Goal: Task Accomplishment & Management: Complete application form

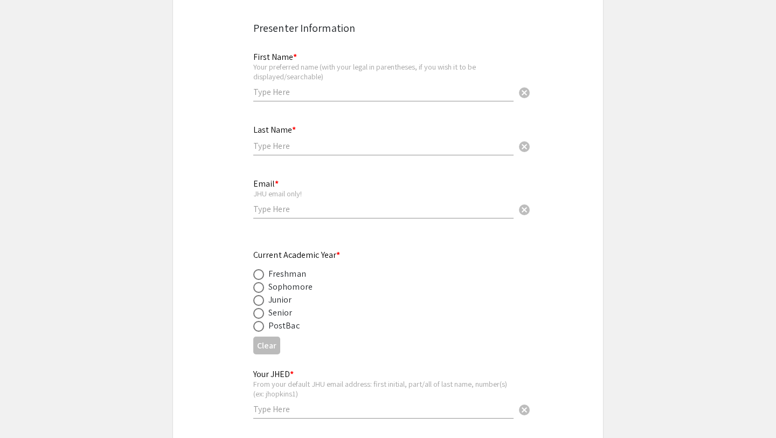
scroll to position [214, 0]
click at [260, 299] on span at bounding box center [258, 298] width 11 height 11
click at [260, 299] on input "radio" at bounding box center [258, 298] width 11 height 11
radio input "true"
click at [298, 413] on input "text" at bounding box center [383, 407] width 260 height 11
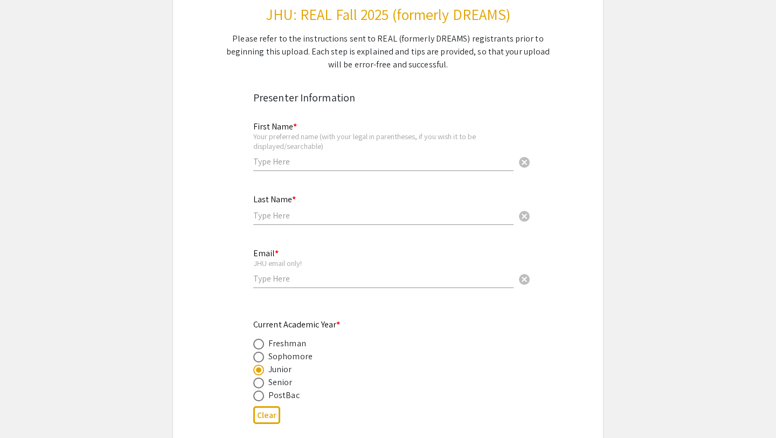
scroll to position [140, 0]
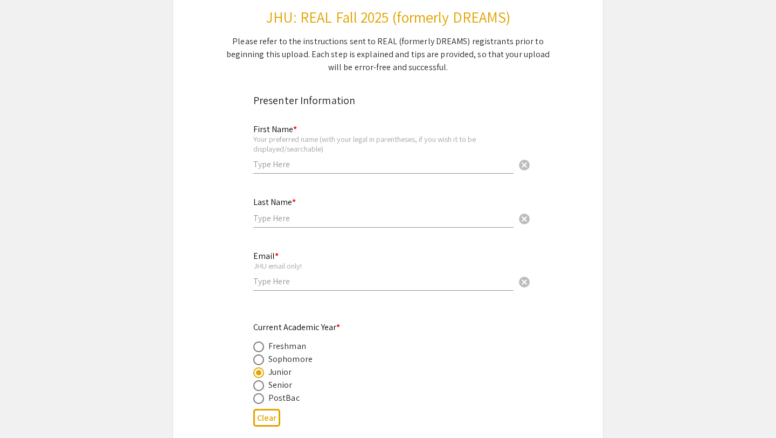
type input "sdixit6"
click at [279, 164] on input "text" at bounding box center [383, 163] width 260 height 11
type input "Saanvi"
type input "Dixit"
type input "[EMAIL_ADDRESS][DOMAIN_NAME]"
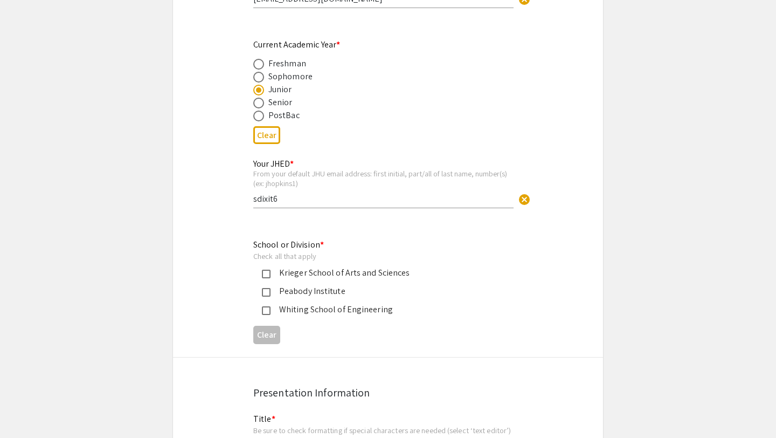
scroll to position [423, 0]
click at [347, 279] on div "Krieger School of Arts and Sciences" at bounding box center [384, 272] width 226 height 13
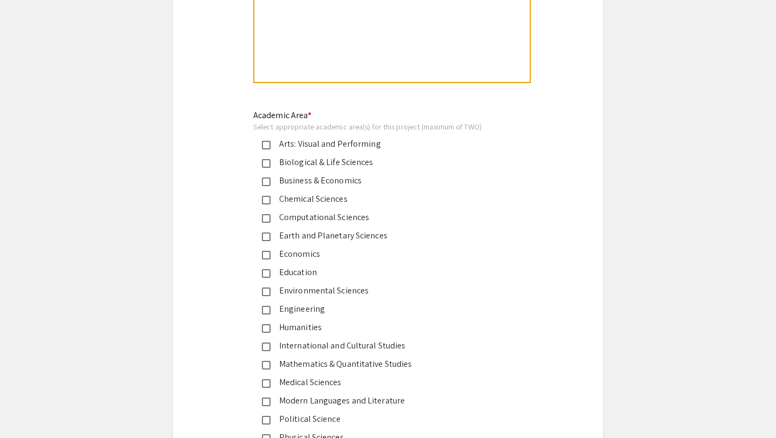
scroll to position [1185, 0]
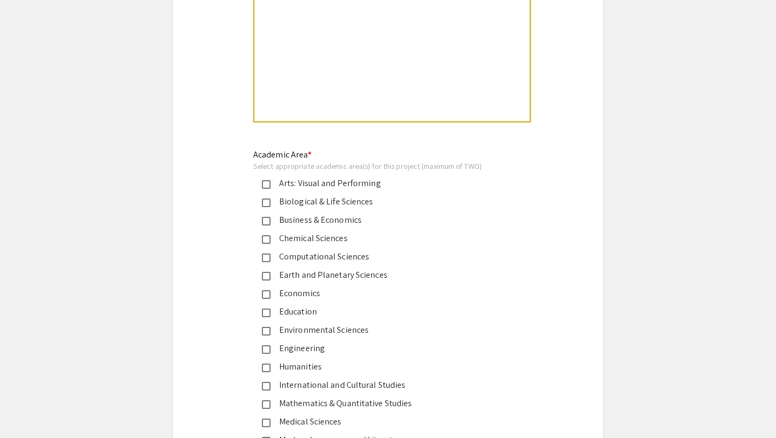
click at [350, 205] on div "Biological & Life Sciences" at bounding box center [384, 201] width 226 height 13
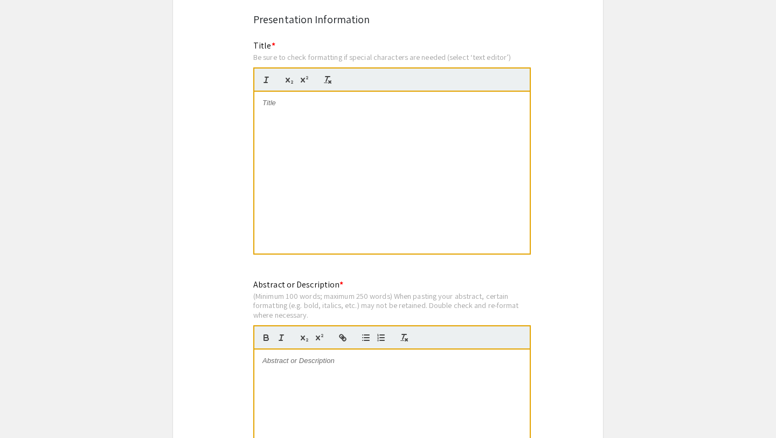
scroll to position [778, 0]
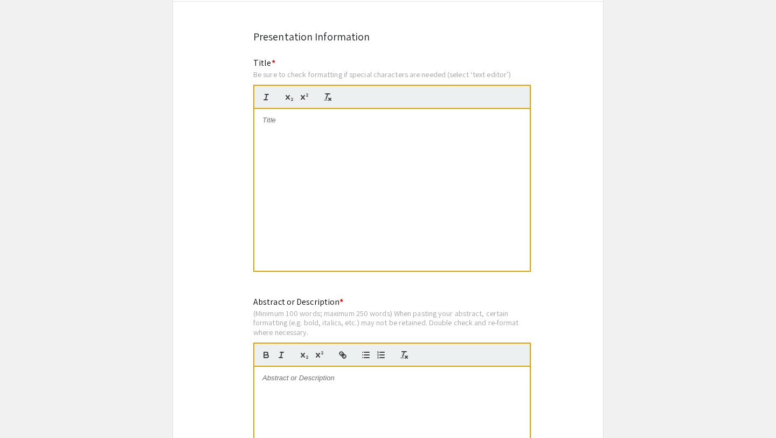
click at [356, 173] on div at bounding box center [391, 190] width 275 height 162
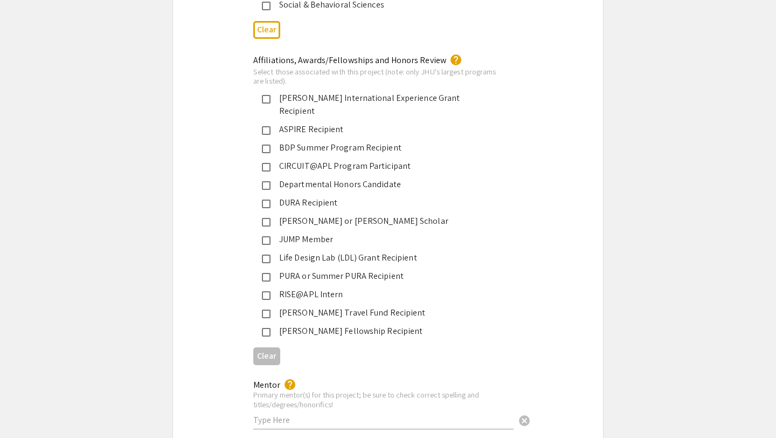
scroll to position [1690, 0]
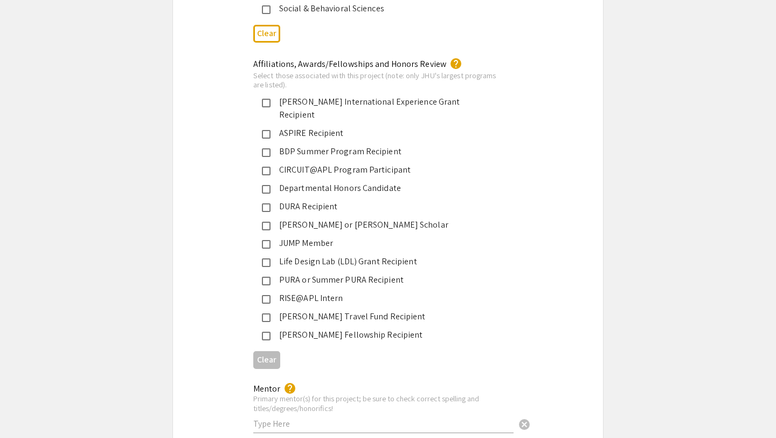
click at [336, 237] on div "JUMP Member" at bounding box center [384, 243] width 226 height 13
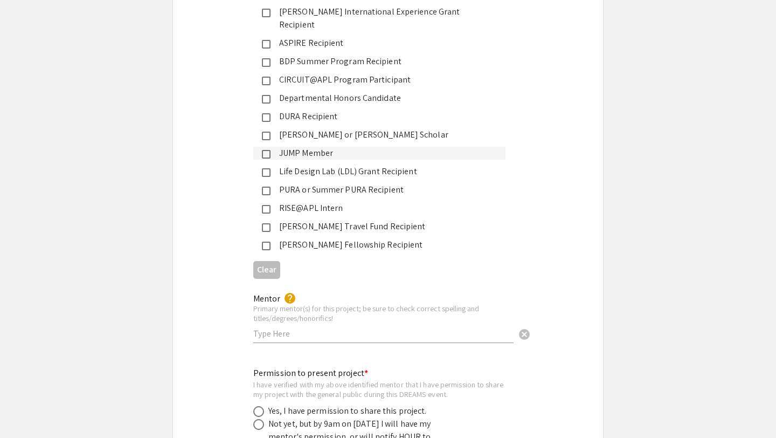
scroll to position [1789, 0]
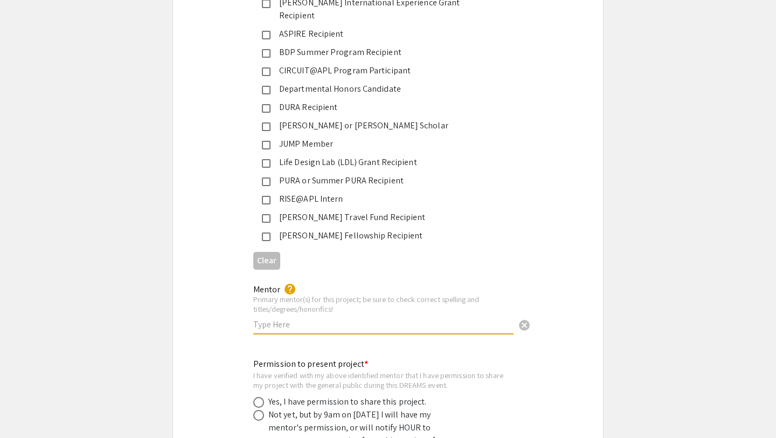
click at [329, 319] on input "text" at bounding box center [383, 324] width 260 height 11
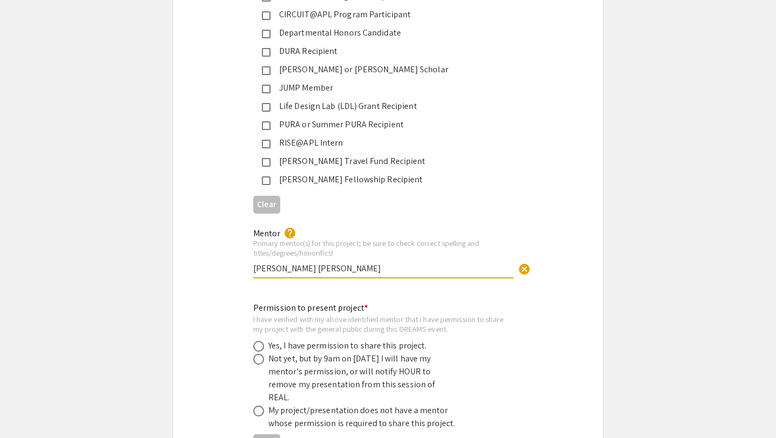
scroll to position [1862, 0]
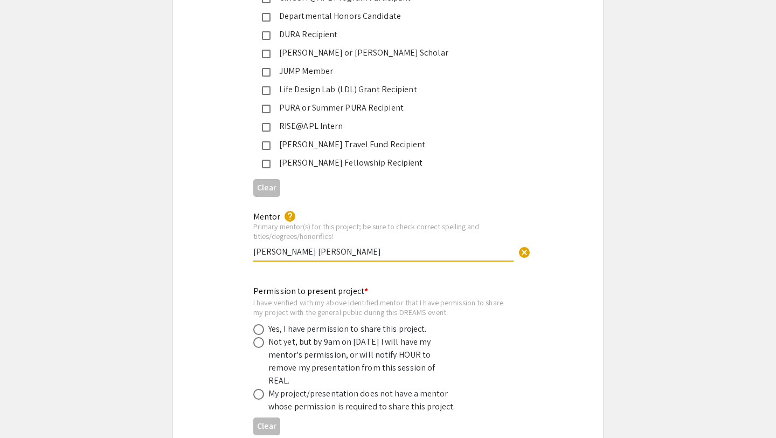
type input "[PERSON_NAME] [PERSON_NAME]"
click at [350, 322] on div "Yes, I have permission to share this project." at bounding box center [347, 328] width 158 height 13
click at [256, 324] on span at bounding box center [258, 329] width 11 height 11
click at [256, 324] on input "radio" at bounding box center [258, 329] width 11 height 11
radio input "true"
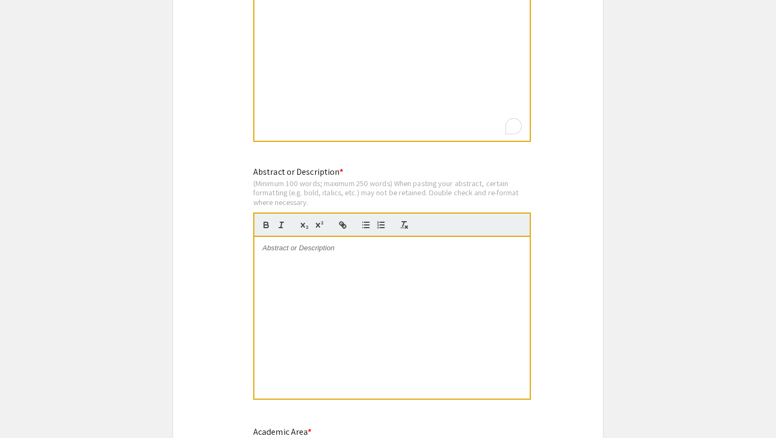
scroll to position [790, 0]
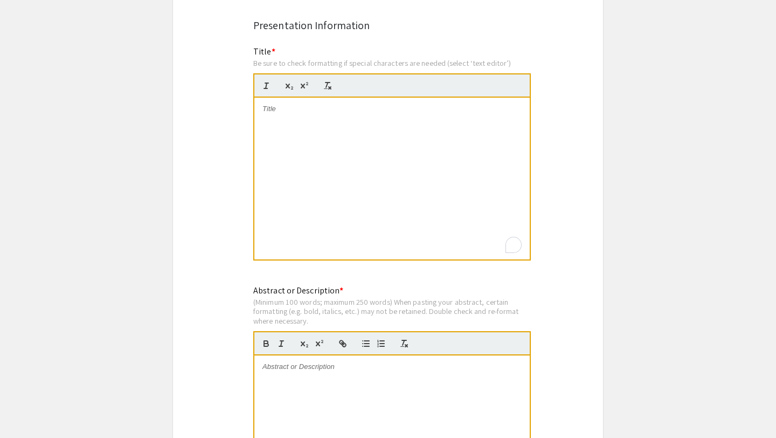
click at [395, 142] on div "To enrich screen reader interactions, please activate Accessibility in Grammarl…" at bounding box center [391, 179] width 275 height 162
click at [351, 130] on div "Impact of medical supply donations: a post-donation survey in a critical access…" at bounding box center [391, 179] width 275 height 162
click at [319, 56] on div "Title * Be sure to check formatting if special characters are needed (select ‘t…" at bounding box center [392, 159] width 278 height 228
click at [320, 106] on span "Impact of medical supply donations: a post-donation survey in a critical access…" at bounding box center [388, 114] width 250 height 18
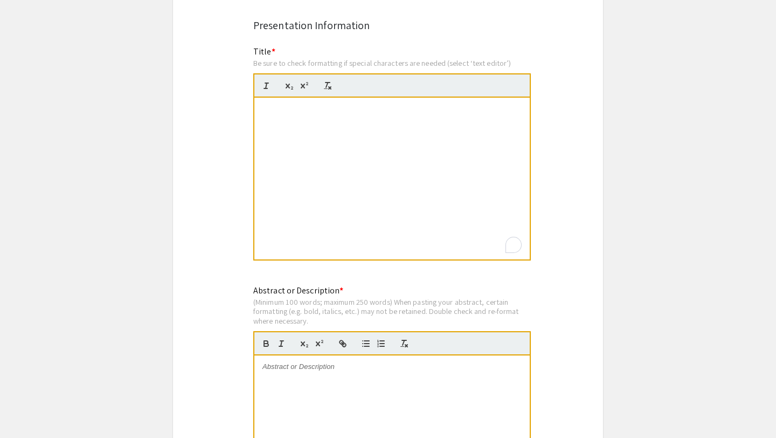
click at [327, 128] on div "Impact of medical supply donations: a post-donation survey in a critical access…" at bounding box center [391, 179] width 275 height 162
drag, startPoint x: 293, startPoint y: 130, endPoint x: 429, endPoint y: 187, distance: 147.7
click at [428, 186] on div "Impact of medical supply donations: a post-donation survey in a critical access…" at bounding box center [391, 179] width 275 height 162
click at [429, 187] on div "Impact of medical supply donations: a post-donation survey in a critical access…" at bounding box center [391, 179] width 275 height 162
drag, startPoint x: 429, startPoint y: 187, endPoint x: 392, endPoint y: 187, distance: 37.2
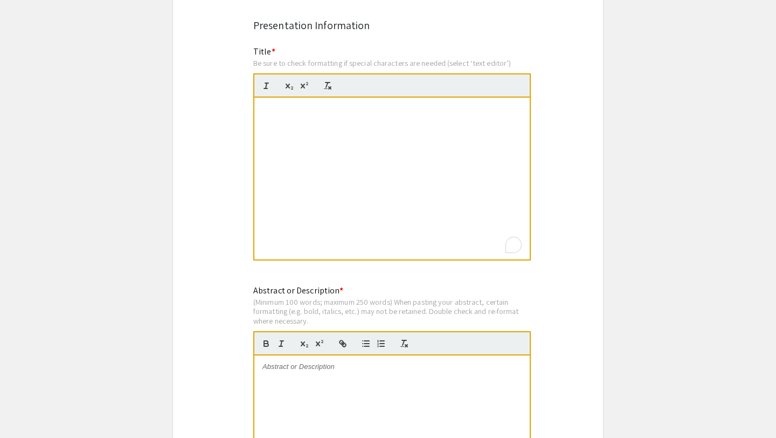
click at [418, 187] on div "Impact of medical supply donations: a post-donation survey in a critical access…" at bounding box center [391, 179] width 275 height 162
click at [392, 187] on div "Impact of medical supply donations: a post-donation survey in a critical access…" at bounding box center [391, 179] width 275 height 162
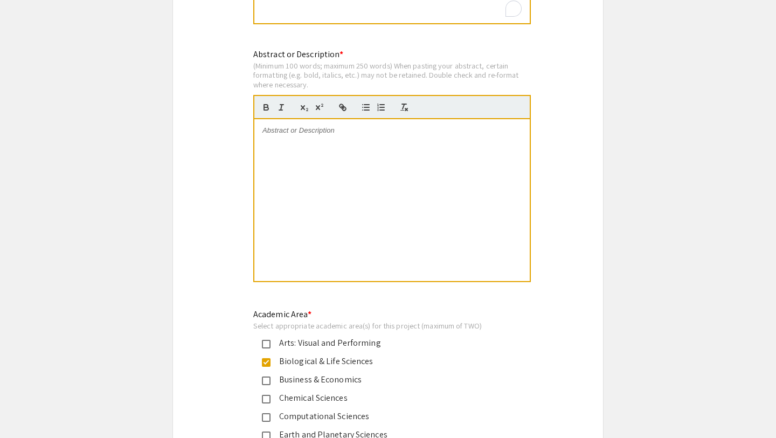
scroll to position [1024, 0]
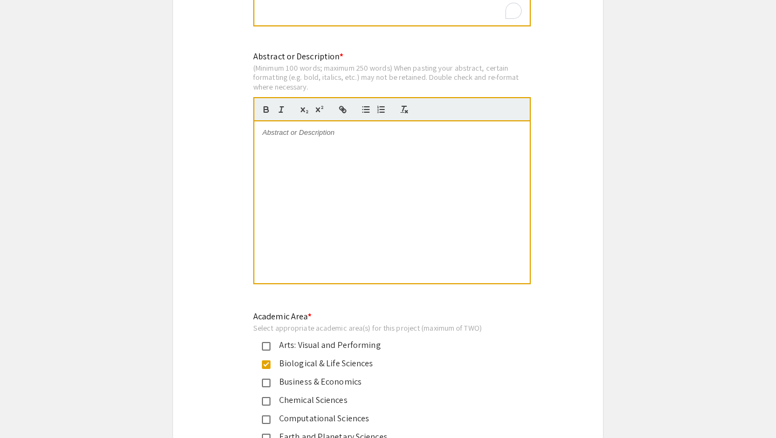
click at [431, 265] on div at bounding box center [391, 202] width 275 height 162
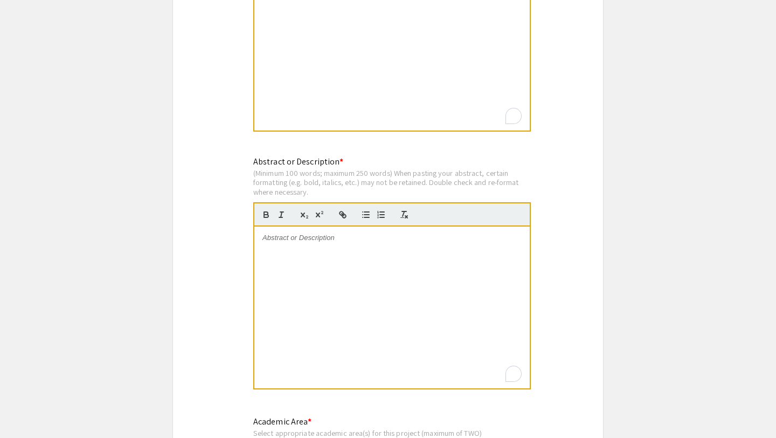
scroll to position [839, 0]
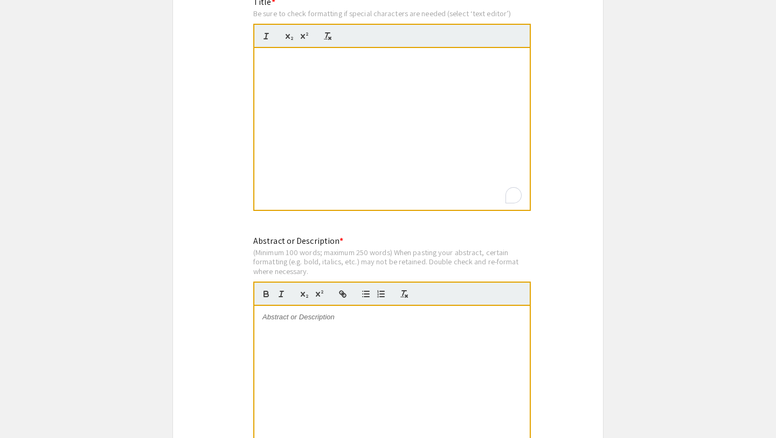
click at [327, 203] on div "Impact of medical supply donations: a post-donation survey in a critical access…" at bounding box center [391, 129] width 275 height 162
click at [339, 72] on span "Impact of medical supply donations: a post-donation survey in a critical access…" at bounding box center [388, 64] width 250 height 18
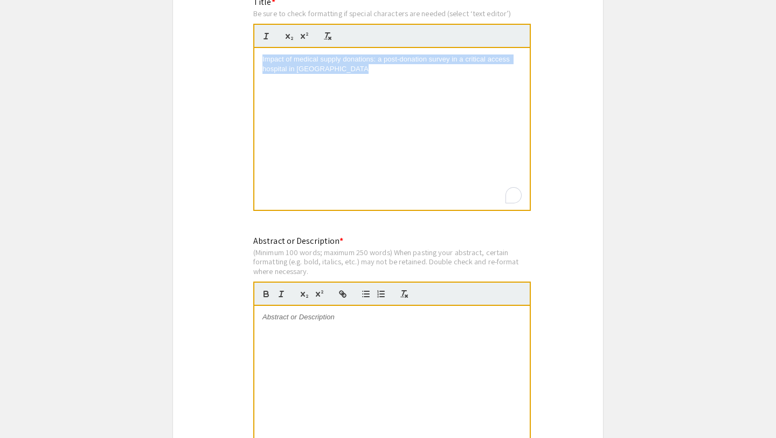
click at [339, 72] on span "Impact of medical supply donations: a post-donation survey in a critical access…" at bounding box center [388, 64] width 250 height 18
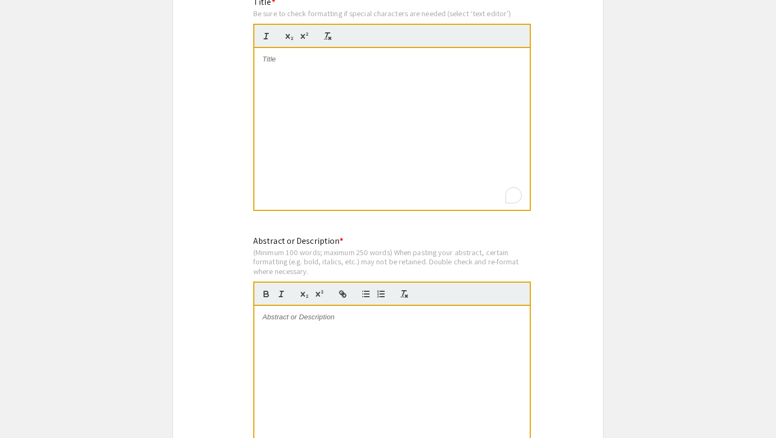
click at [348, 146] on div "To enrich screen reader interactions, please activate Accessibility in Grammarl…" at bounding box center [391, 129] width 275 height 162
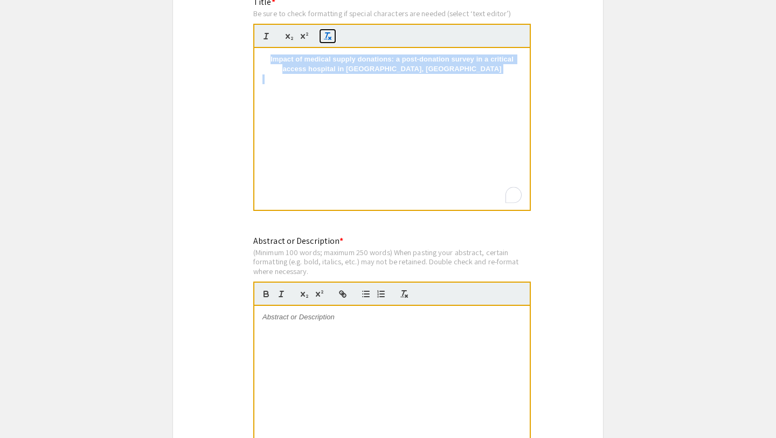
click at [330, 33] on icon "button" at bounding box center [328, 36] width 10 height 10
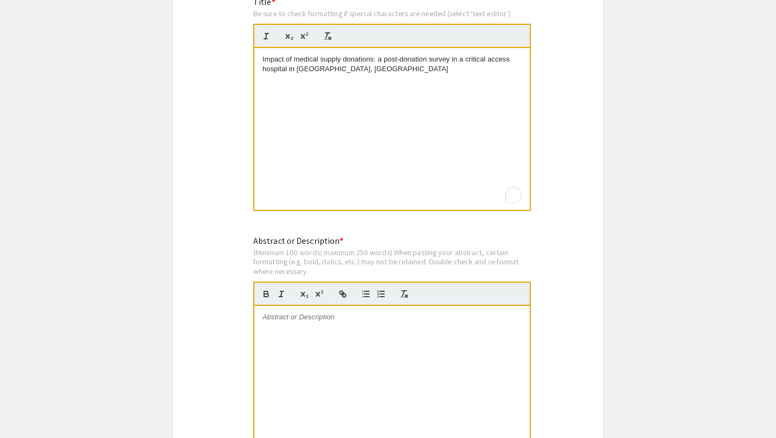
click at [370, 91] on div "Impact of medical supply donations: a post-donation survey in a critical access…" at bounding box center [391, 129] width 275 height 162
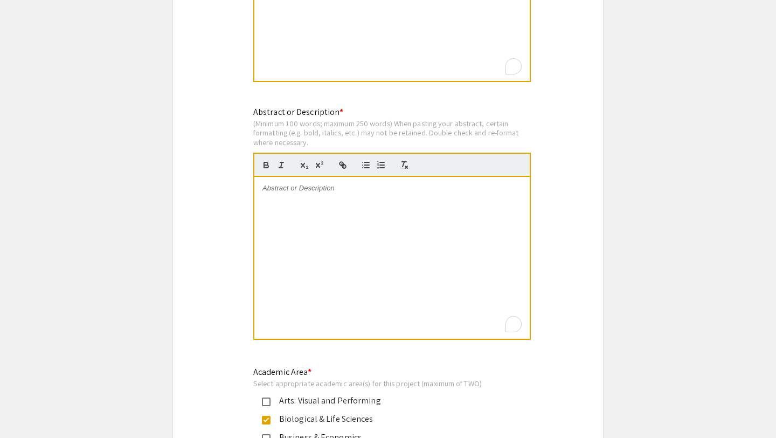
scroll to position [1037, 0]
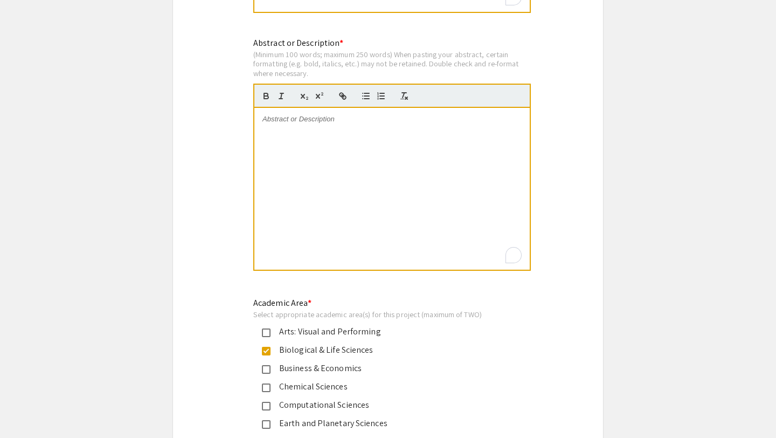
click at [457, 195] on div "To enrich screen reader interactions, please activate Accessibility in Grammarl…" at bounding box center [391, 189] width 275 height 162
click at [404, 181] on div "To enrich screen reader interactions, please activate Accessibility in Grammarl…" at bounding box center [391, 189] width 275 height 162
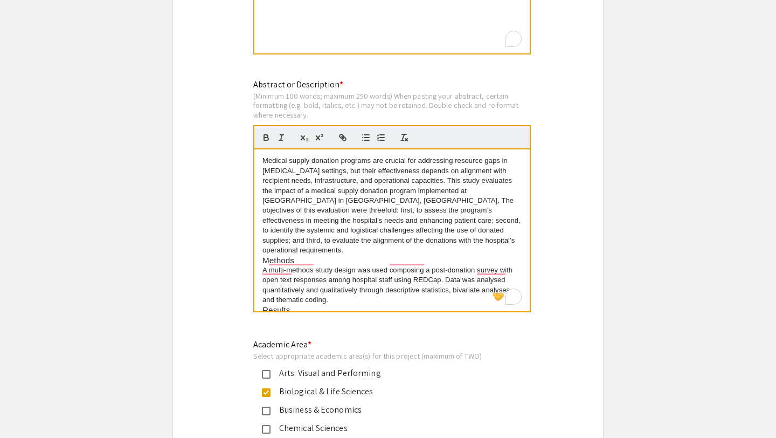
scroll to position [1012, 0]
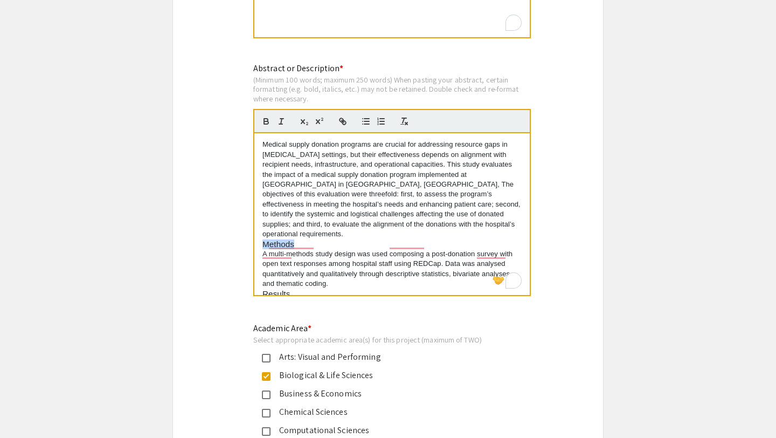
drag, startPoint x: 262, startPoint y: 233, endPoint x: 310, endPoint y: 234, distance: 48.0
click at [310, 234] on div "Medical supply donation programs are crucial for addressing resource gaps in [M…" at bounding box center [391, 214] width 275 height 162
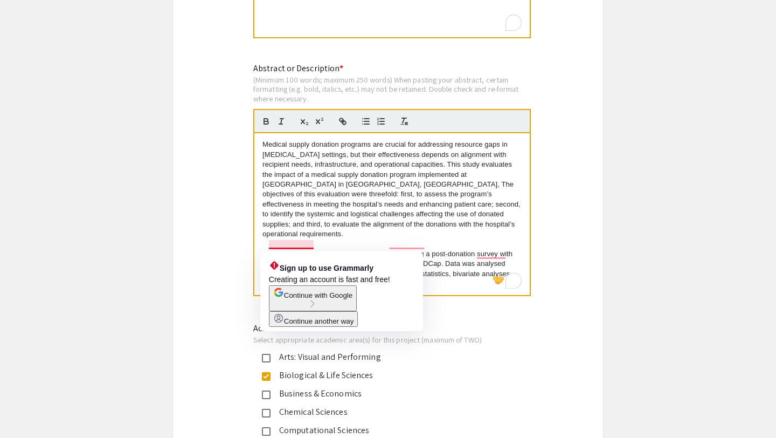
click at [262, 243] on div "Medical supply donation programs are crucial for addressing resource gaps in [M…" at bounding box center [391, 214] width 275 height 162
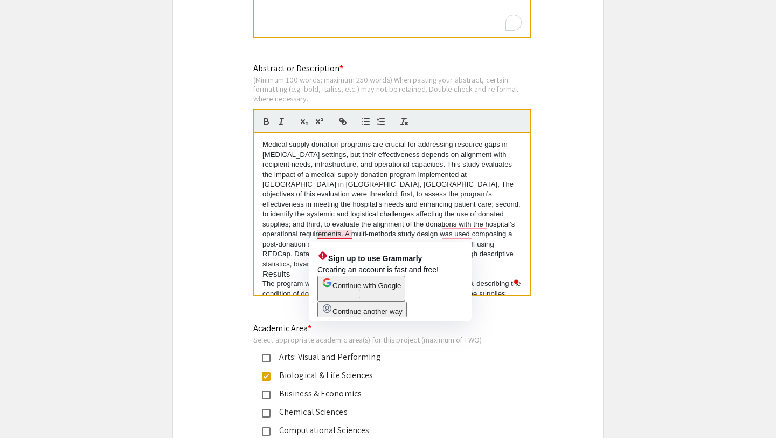
click at [332, 238] on p "Medical supply donation programs are crucial for addressing resource gaps in [M…" at bounding box center [392, 204] width 259 height 129
click at [279, 252] on p "Medical supply donation programs are crucial for addressing resource gaps in [M…" at bounding box center [392, 204] width 259 height 129
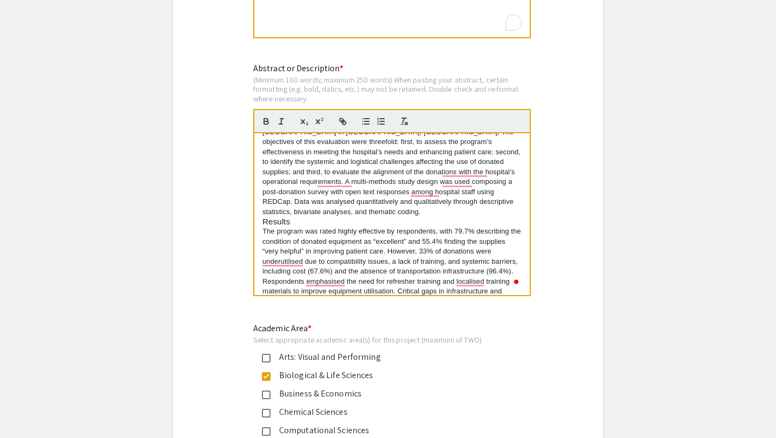
scroll to position [59, 0]
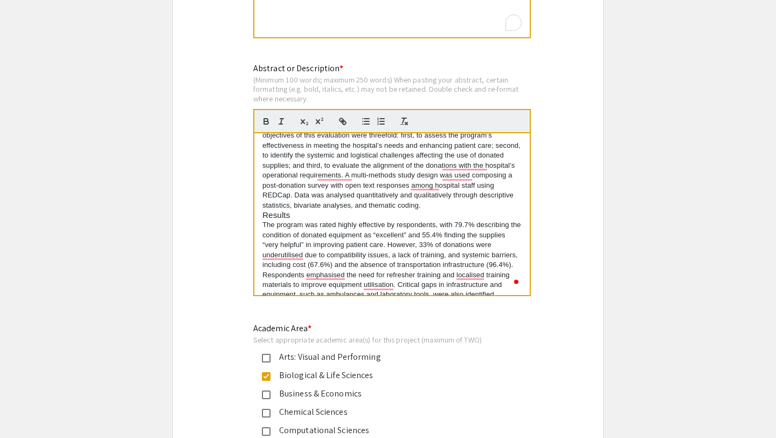
click at [263, 223] on p "The program was rated highly effective by respondents, with 79.7% describing th…" at bounding box center [392, 260] width 259 height 80
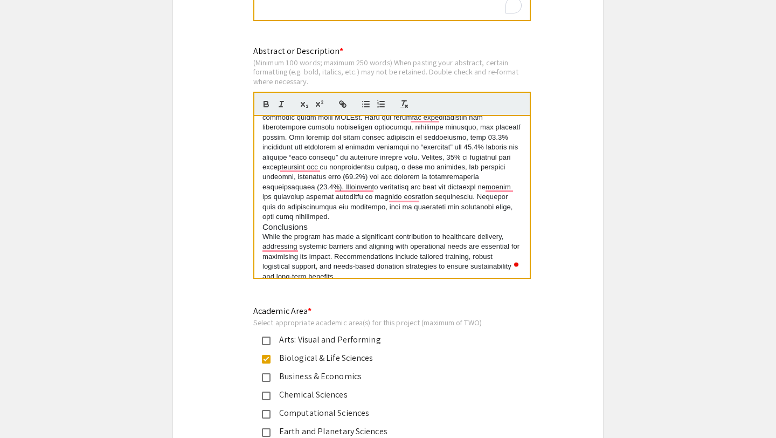
scroll to position [1042, 0]
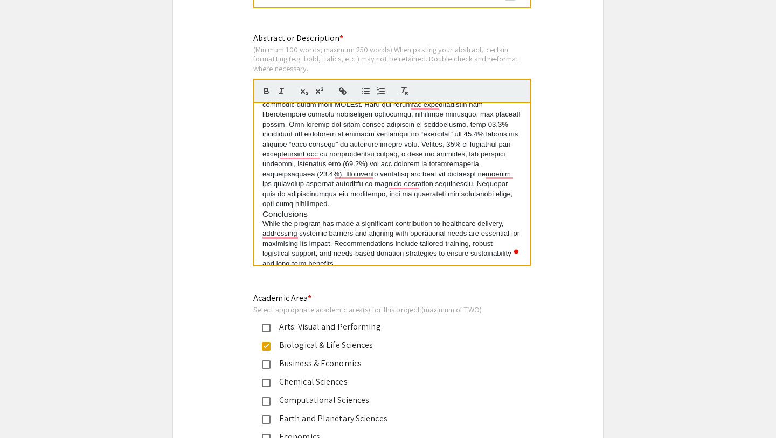
click at [260, 214] on div "Conclusions While the program has made a significant contribution to healthcare…" at bounding box center [391, 184] width 275 height 162
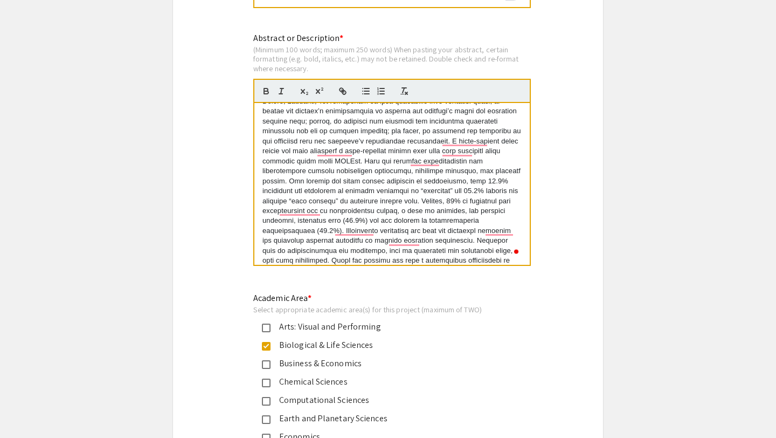
scroll to position [0, 0]
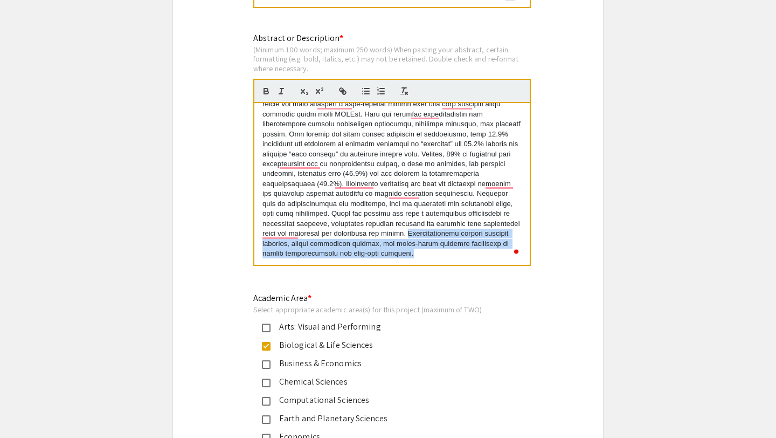
drag, startPoint x: 335, startPoint y: 233, endPoint x: 380, endPoint y: 279, distance: 64.8
click at [380, 279] on div "Abstract or Description * (Minimum 100 words; maximum 250 words) When pasting y…" at bounding box center [392, 155] width 278 height 247
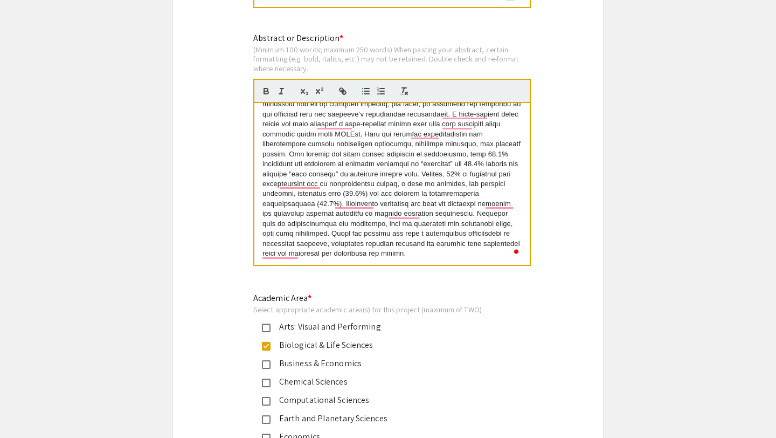
click at [373, 233] on p "To enrich screen reader interactions, please activate Accessibility in Grammarl…" at bounding box center [392, 144] width 259 height 229
click at [396, 181] on p "To enrich screen reader interactions, please activate Accessibility in Grammarl…" at bounding box center [392, 144] width 259 height 229
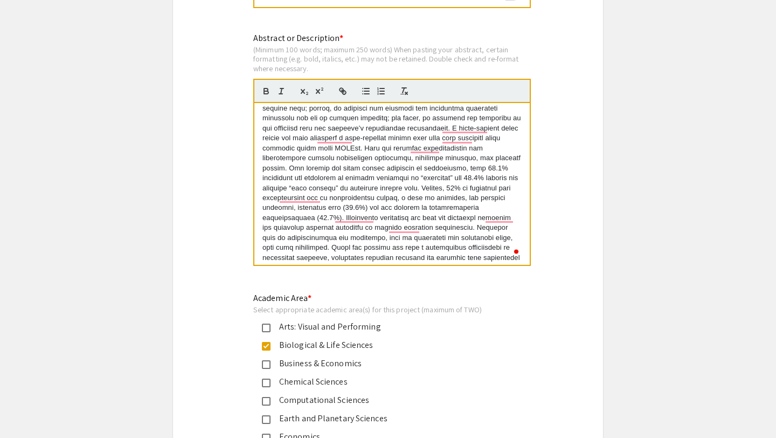
click at [404, 167] on p "To enrich screen reader interactions, please activate Accessibility in Grammarl…" at bounding box center [392, 158] width 259 height 229
click at [383, 172] on p "To enrich screen reader interactions, please activate Accessibility in Grammarl…" at bounding box center [392, 158] width 259 height 229
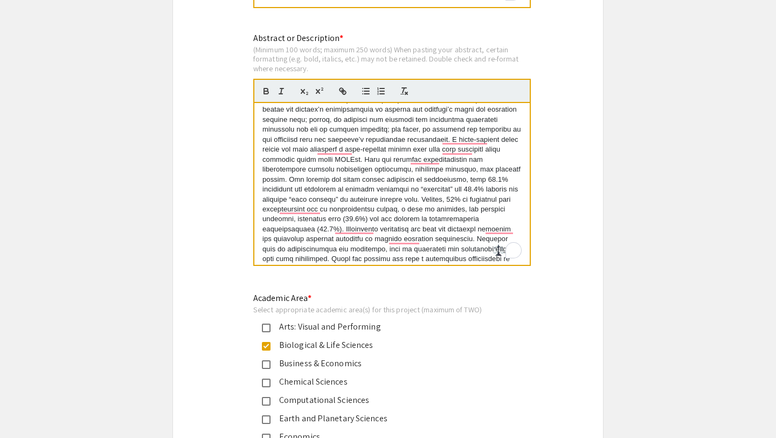
click at [381, 155] on p "To enrich screen reader interactions, please activate Accessibility in Grammarl…" at bounding box center [392, 169] width 259 height 229
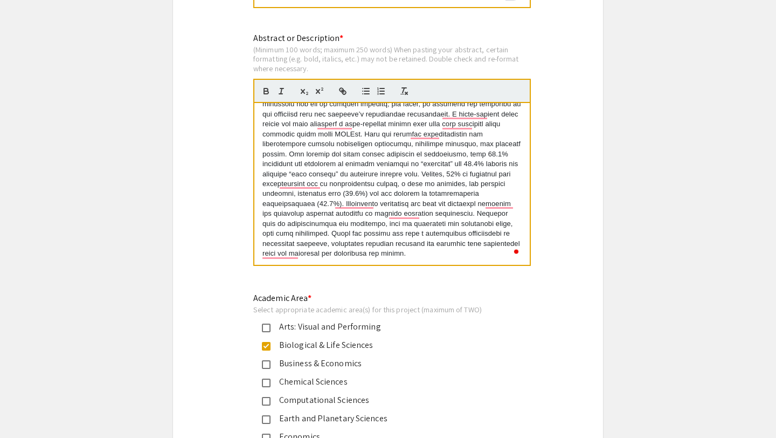
click at [381, 172] on p "To enrich screen reader interactions, please activate Accessibility in Grammarl…" at bounding box center [392, 144] width 259 height 229
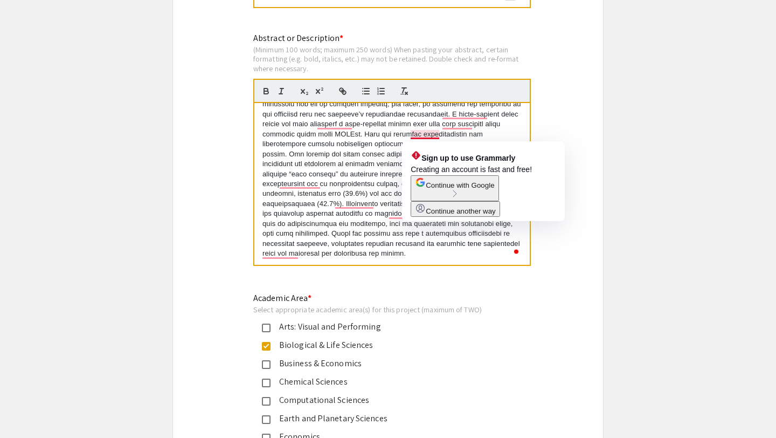
copy p "Loremip dolors ametcons adipisci eli seddoei tem incididunt utlabore etdo ma al…"
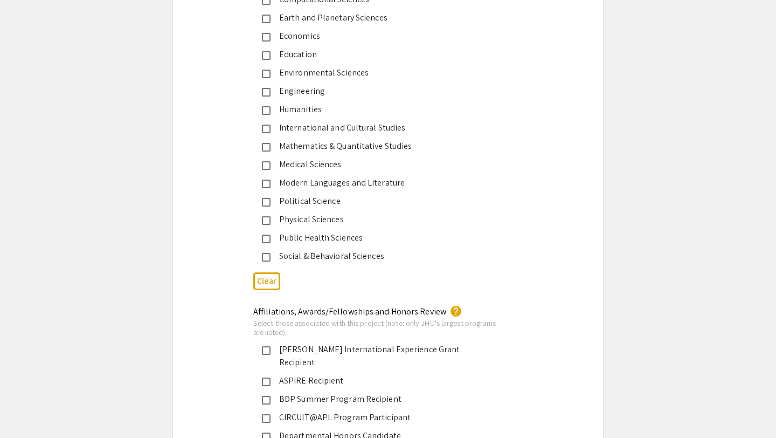
click at [343, 244] on div "Public Health Sciences" at bounding box center [384, 237] width 226 height 13
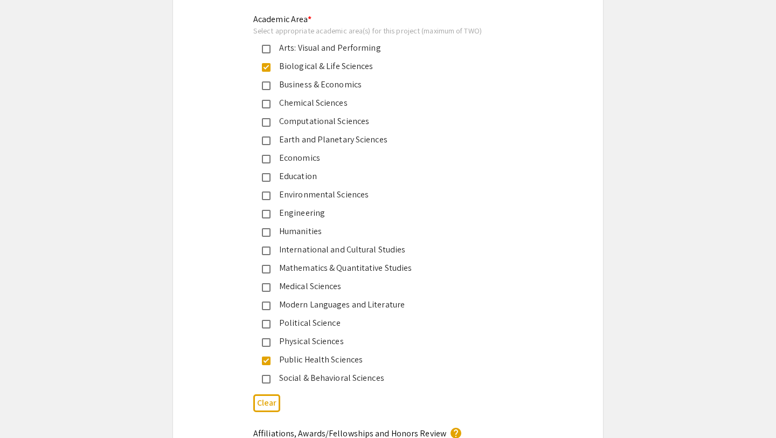
click at [323, 293] on div "Medical Sciences" at bounding box center [384, 286] width 226 height 13
click at [268, 69] on mat-pseudo-checkbox at bounding box center [266, 67] width 9 height 9
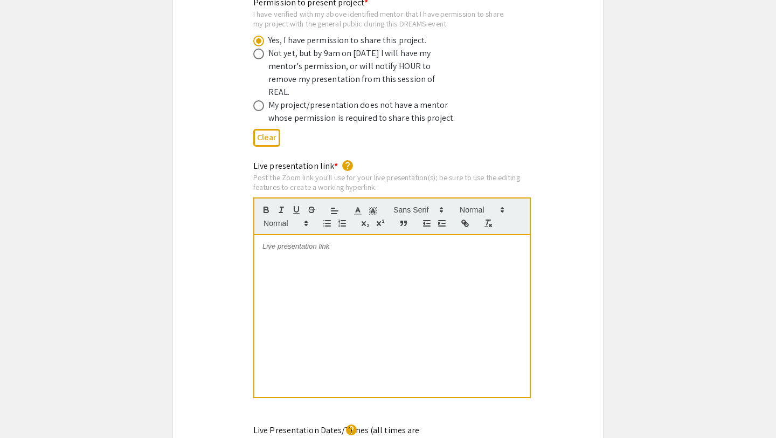
scroll to position [2181, 0]
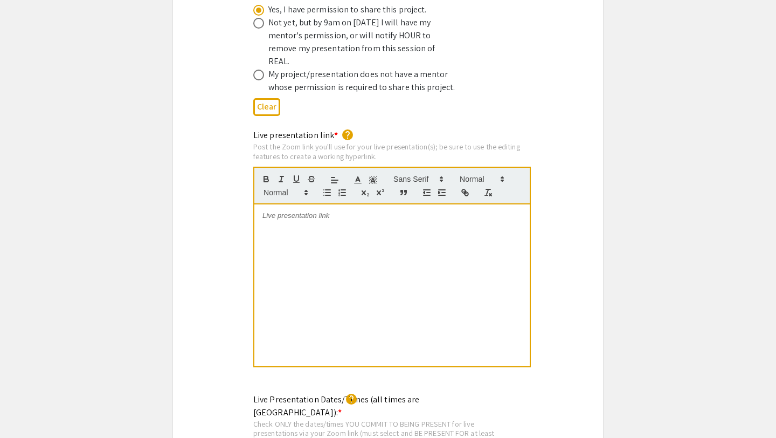
click at [346, 236] on div at bounding box center [391, 285] width 275 height 162
drag, startPoint x: 404, startPoint y: 192, endPoint x: 370, endPoint y: 195, distance: 34.1
click at [370, 211] on p "[URL][DOMAIN_NAME] saadix05" at bounding box center [392, 216] width 259 height 10
click at [265, 174] on icon "button" at bounding box center [266, 179] width 10 height 10
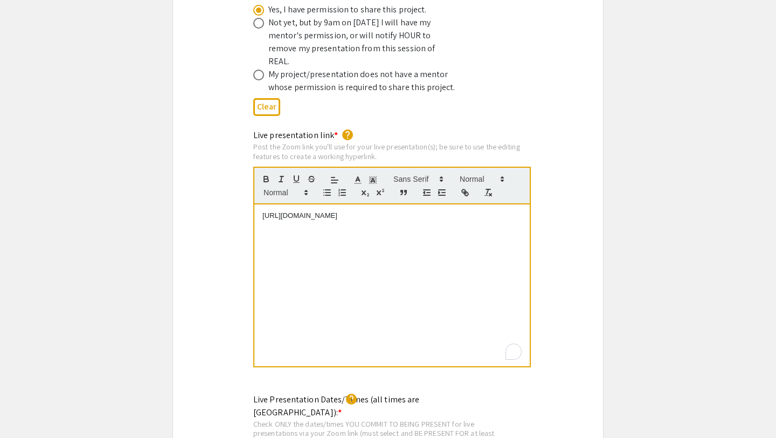
click at [281, 220] on p "To enrich screen reader interactions, please activate Accessibility in Grammarl…" at bounding box center [392, 225] width 259 height 10
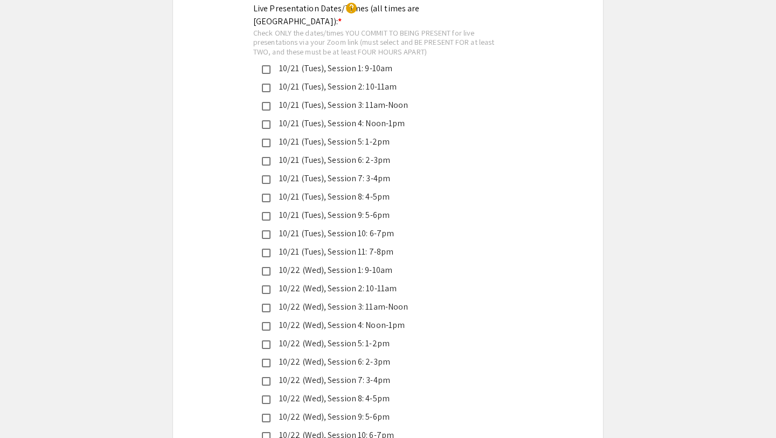
scroll to position [2569, 0]
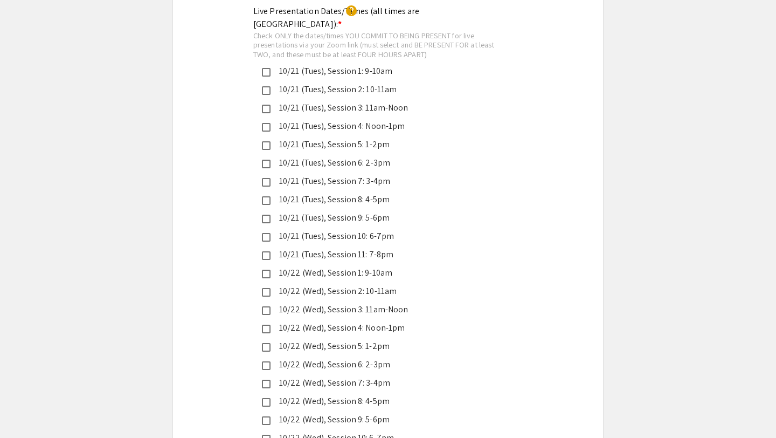
click at [288, 193] on div "10/21 (Tues), Session 8: 4-5pm" at bounding box center [384, 199] width 226 height 13
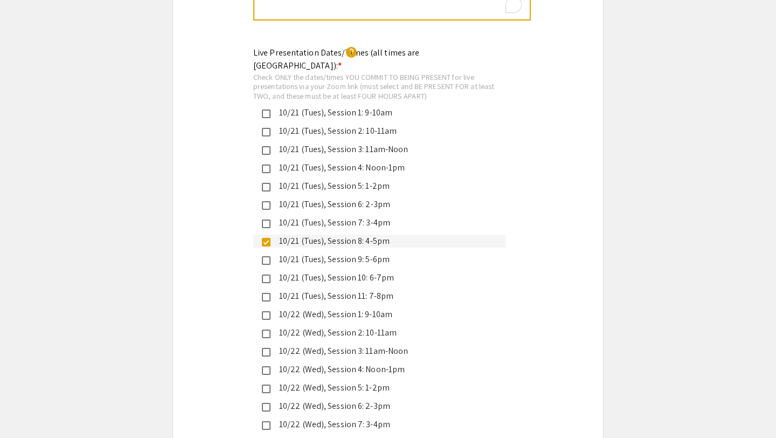
scroll to position [2526, 0]
click at [312, 254] on div "10/21 (Tues), Session 9: 5-6pm" at bounding box center [384, 260] width 226 height 13
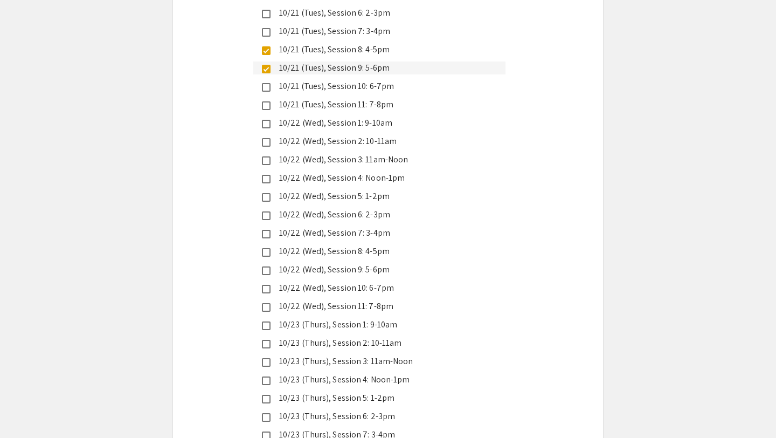
scroll to position [2718, 0]
click at [325, 227] on div "10/22 (Wed), Session 7: 3-4pm" at bounding box center [384, 233] width 226 height 13
click at [327, 245] on div "10/22 (Wed), Session 8: 4-5pm" at bounding box center [384, 251] width 226 height 13
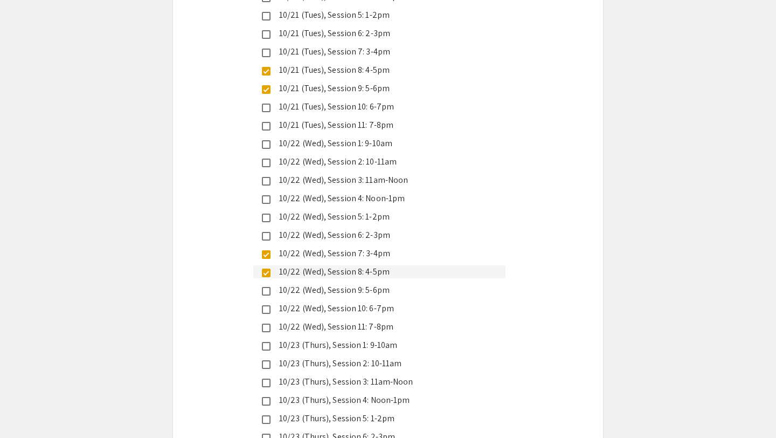
scroll to position [2688, 0]
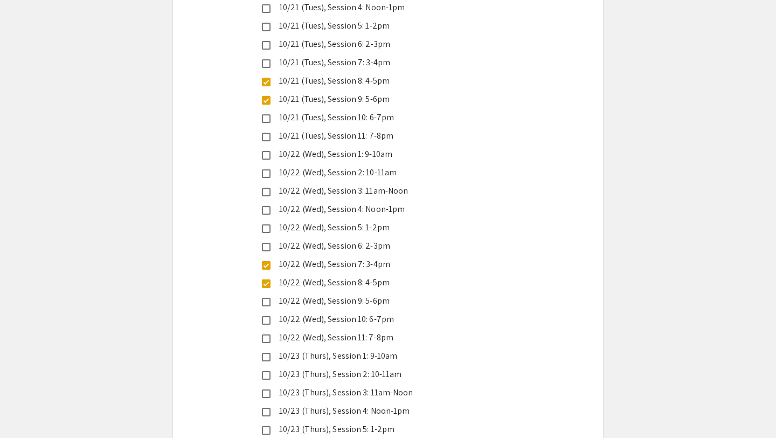
click at [356, 166] on div "10/22 (Wed), Session 2: 10-11am" at bounding box center [384, 172] width 226 height 13
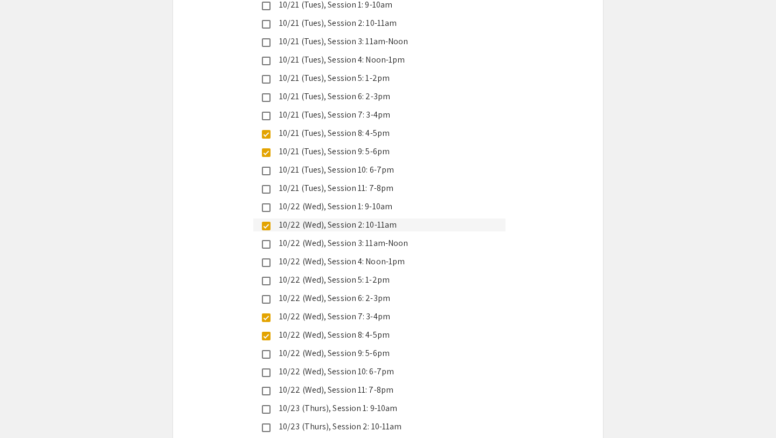
scroll to position [2634, 0]
click at [353, 201] on div "10/22 (Wed), Session 1: 9-10am" at bounding box center [384, 207] width 226 height 13
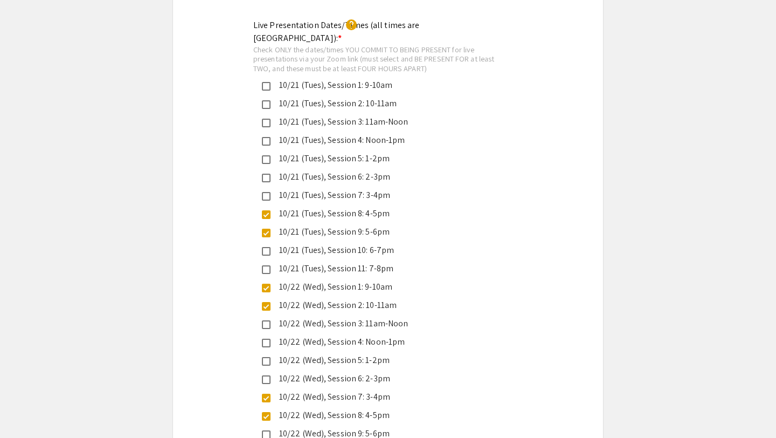
scroll to position [2488, 0]
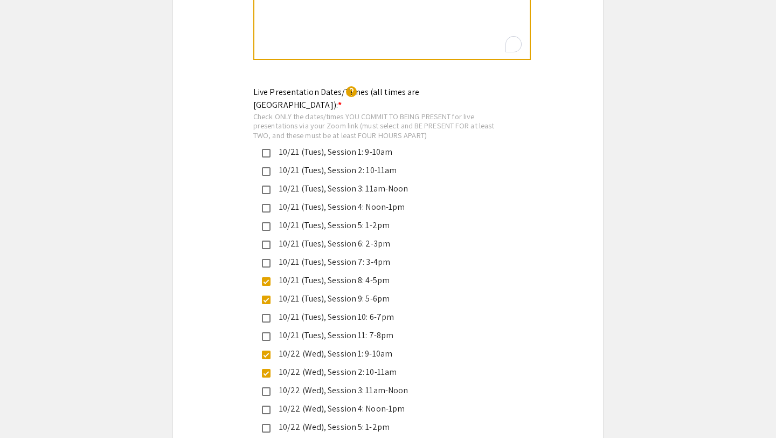
click at [353, 146] on div "10/21 (Tues), Session 1: 9-10am" at bounding box center [384, 152] width 226 height 13
click at [353, 146] on mat-selection-list "10/21 (Tues), Session 1: 9-10am 10/21 (Tues), Session 2: 10-11am 10/21 (Tues), …" at bounding box center [379, 445] width 252 height 599
click at [353, 164] on div "10/21 (Tues), Session 2: 10-11am" at bounding box center [384, 170] width 226 height 13
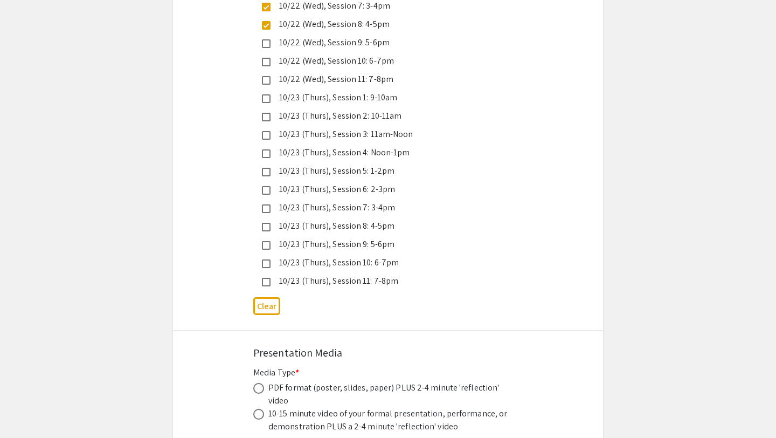
scroll to position [3046, 0]
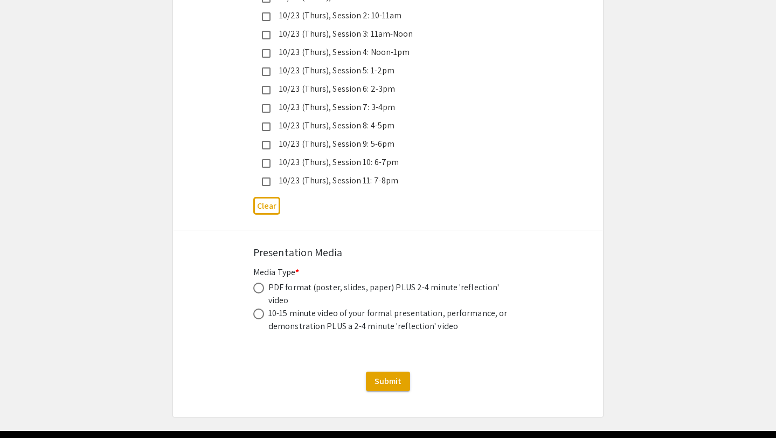
click at [337, 281] on div "PDF format (poster, slides, paper) PLUS 2-4 minute 'reflection' video" at bounding box center [389, 294] width 243 height 26
click at [260, 282] on span at bounding box center [258, 287] width 11 height 11
click at [260, 282] on input "radio" at bounding box center [258, 287] width 11 height 11
radio input "true"
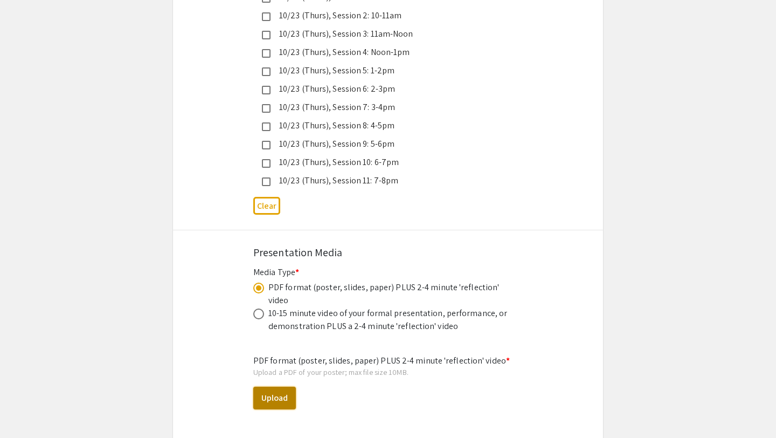
click at [285, 386] on button "Upload" at bounding box center [274, 397] width 43 height 23
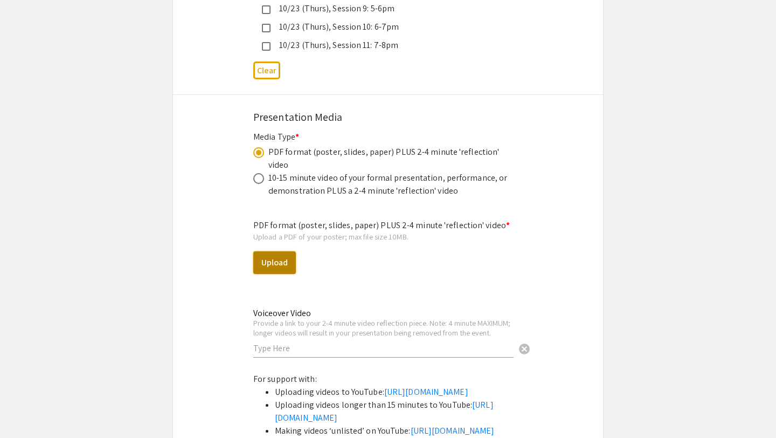
scroll to position [3198, 0]
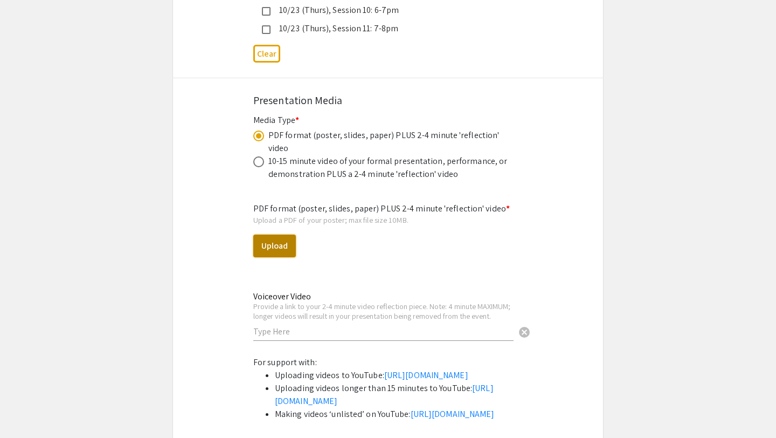
click at [280, 234] on button "Upload" at bounding box center [274, 245] width 43 height 23
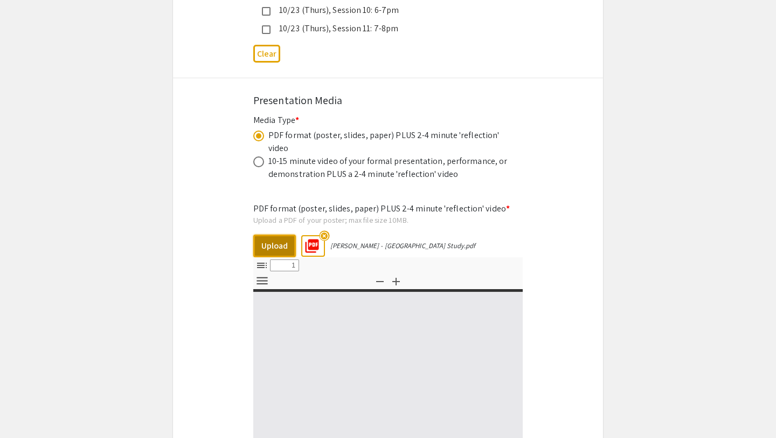
select select "custom"
type input "0"
select select "custom"
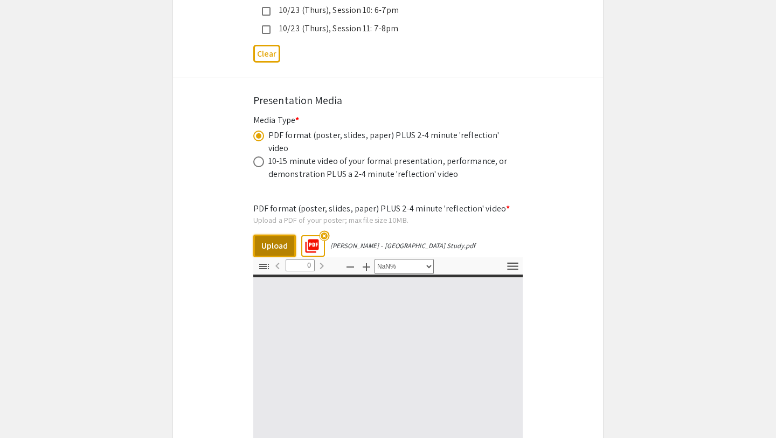
type input "1"
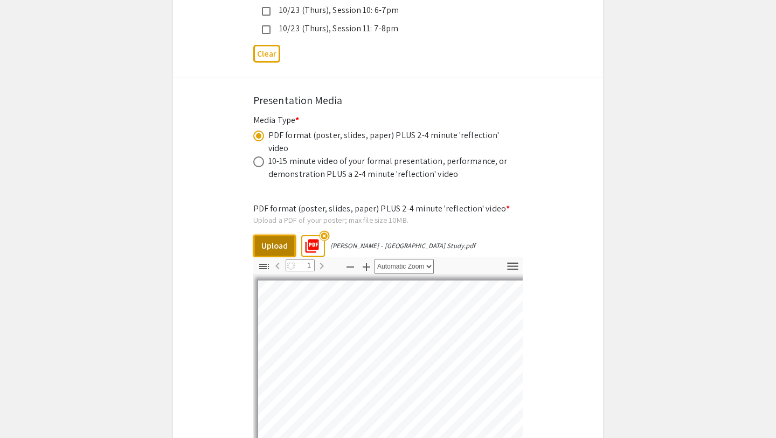
select select "auto"
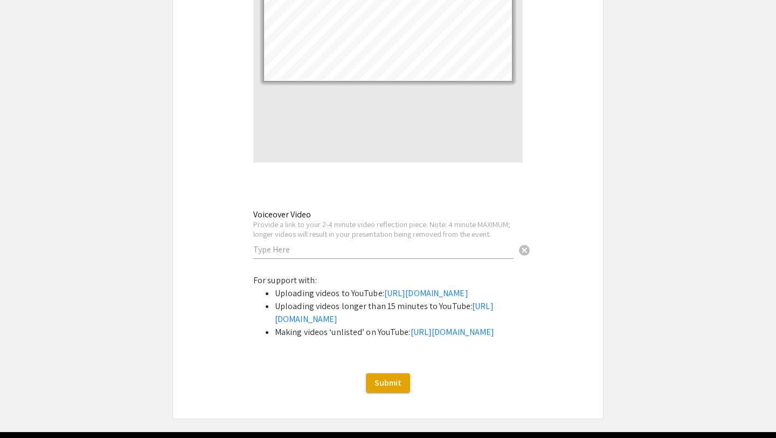
scroll to position [3566, 0]
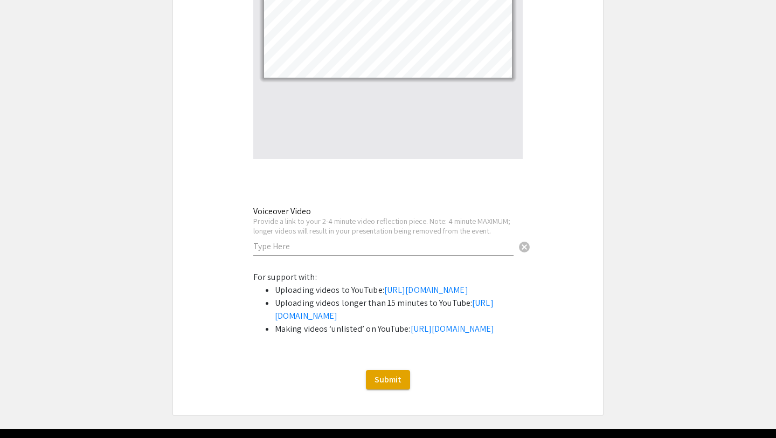
click at [430, 240] on input "text" at bounding box center [383, 245] width 260 height 11
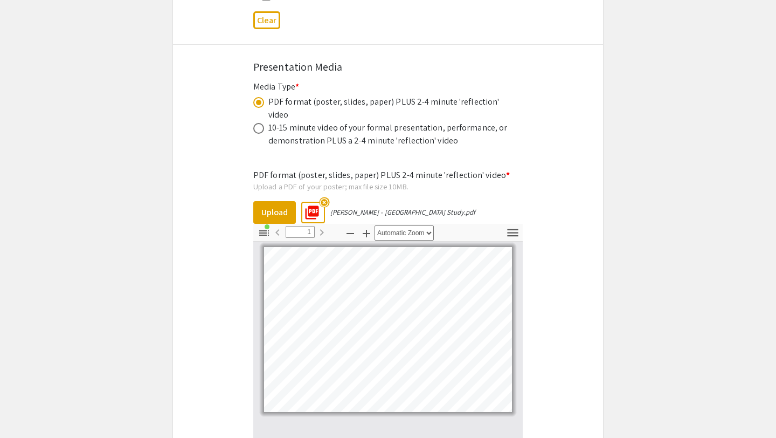
scroll to position [3225, 0]
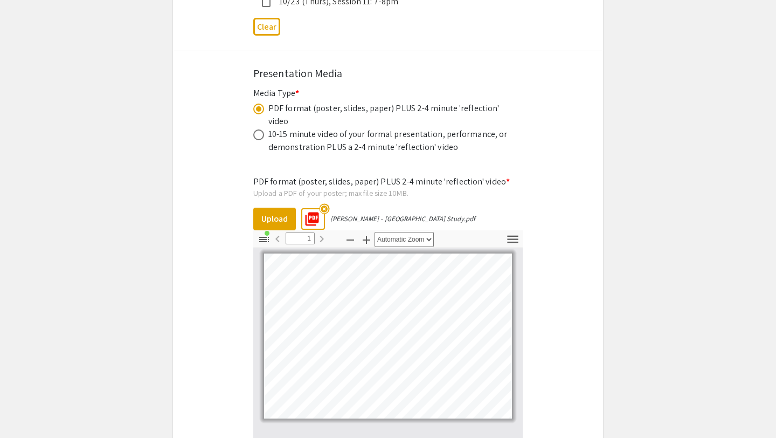
click at [325, 203] on mat-icon "highlight_off" at bounding box center [324, 208] width 10 height 10
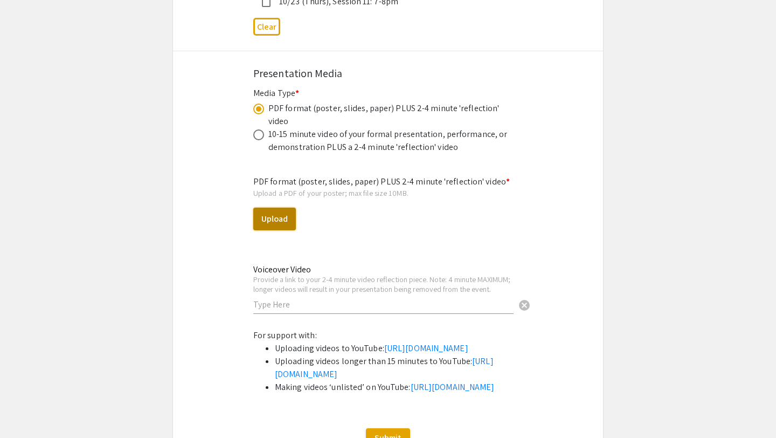
click at [277, 208] on button "Upload" at bounding box center [274, 219] width 43 height 23
select select "custom"
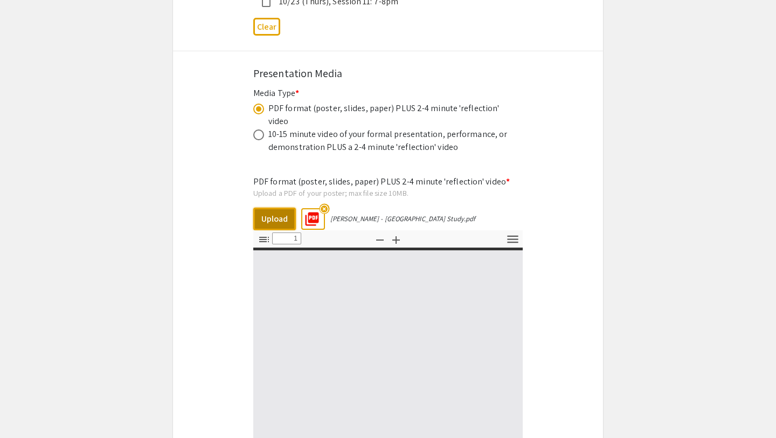
type input "0"
select select "auto"
type input "1"
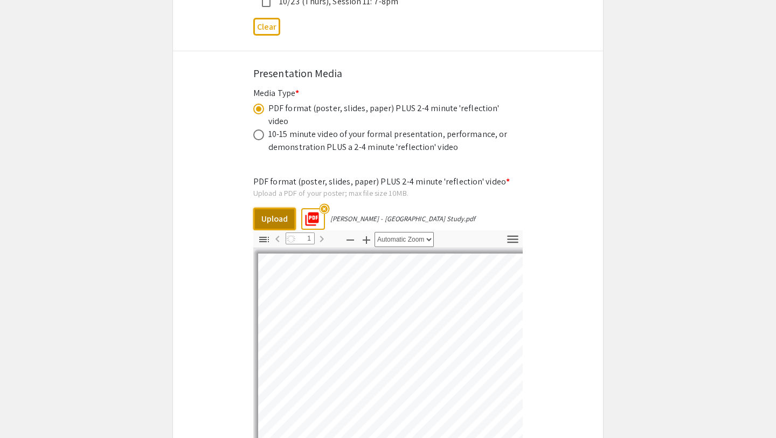
select select "auto"
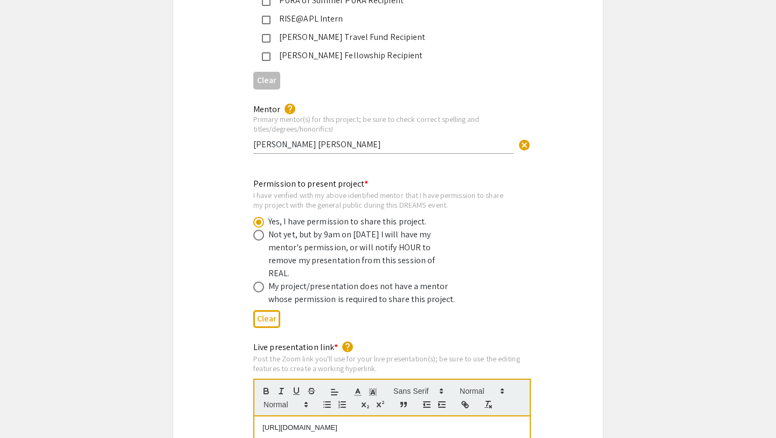
scroll to position [1847, 0]
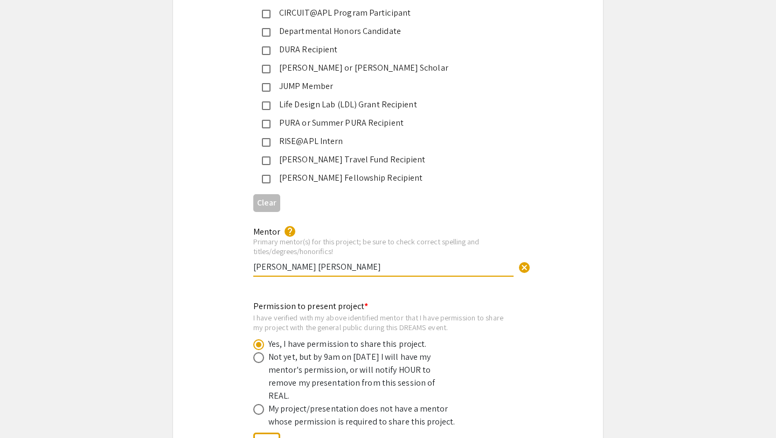
click at [378, 261] on input "[PERSON_NAME] [PERSON_NAME]" at bounding box center [383, 266] width 260 height 11
click at [353, 261] on input "[PERSON_NAME] [PERSON_NAME], DO." at bounding box center [383, 266] width 260 height 11
type input "[PERSON_NAME] [PERSON_NAME], DO."
click at [603, 218] on div "Mentor help Primary mentor(s) for this project; be sure to check correct spelli…" at bounding box center [388, 254] width 430 height 73
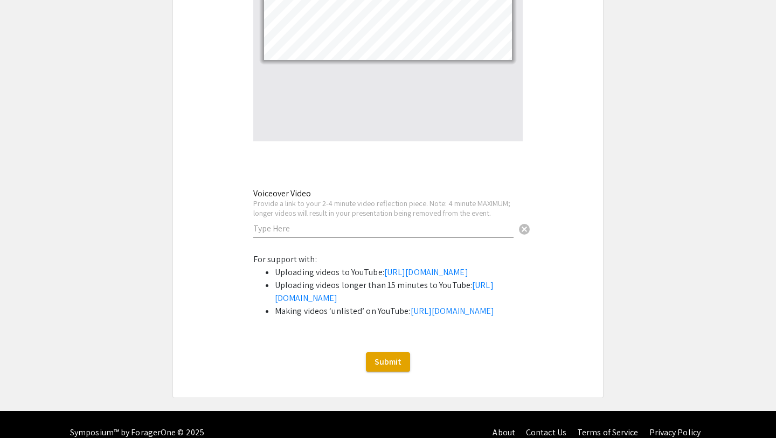
scroll to position [3584, 0]
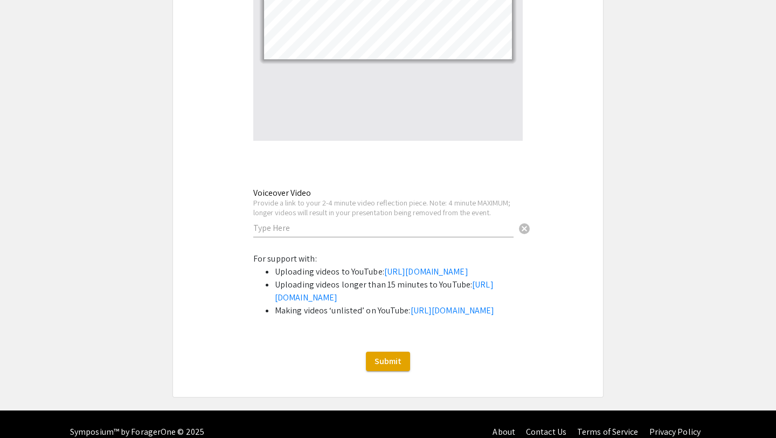
click at [268, 222] on input "text" at bounding box center [383, 227] width 260 height 11
paste input "[URL][DOMAIN_NAME]"
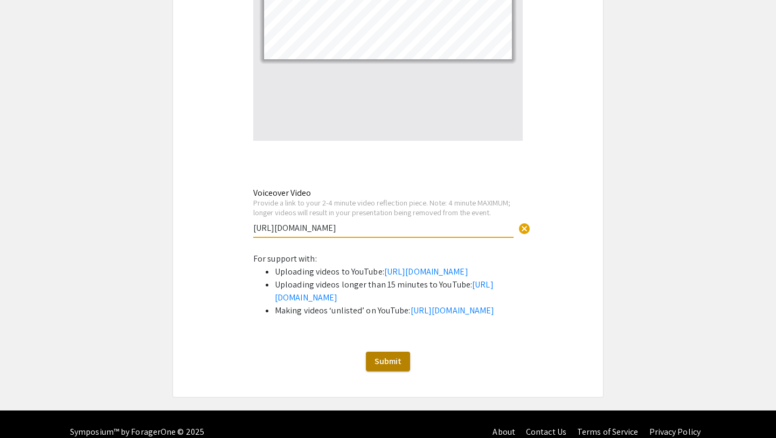
type input "[URL][DOMAIN_NAME]"
click at [402, 371] on button "Submit" at bounding box center [388, 360] width 44 height 19
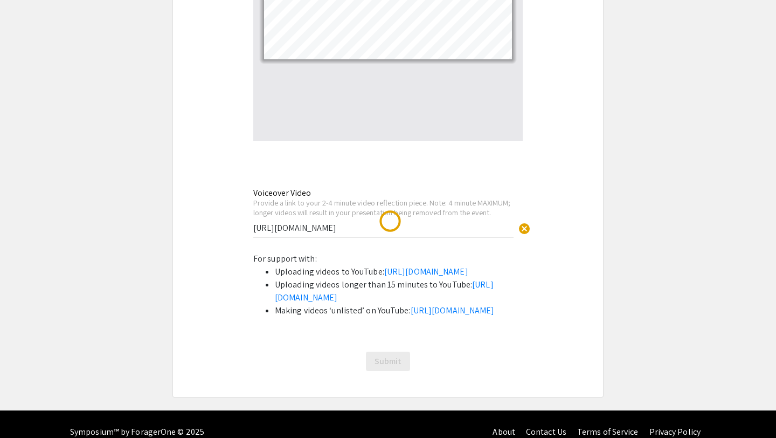
scroll to position [0, 0]
